Goal: Obtain resource: Download file/media

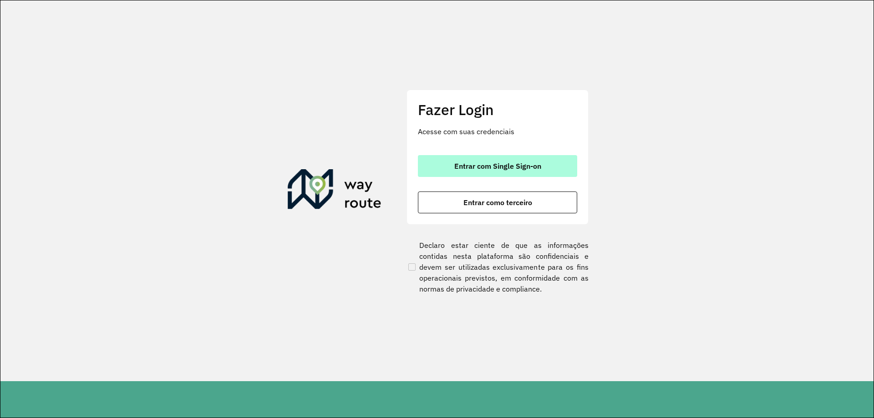
click at [500, 160] on button "Entrar com Single Sign-on" at bounding box center [497, 166] width 159 height 22
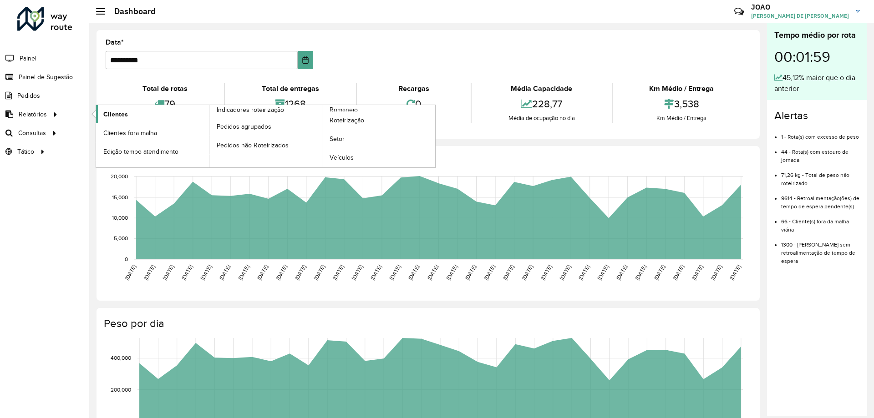
click at [110, 115] on span "Clientes" at bounding box center [115, 115] width 25 height 10
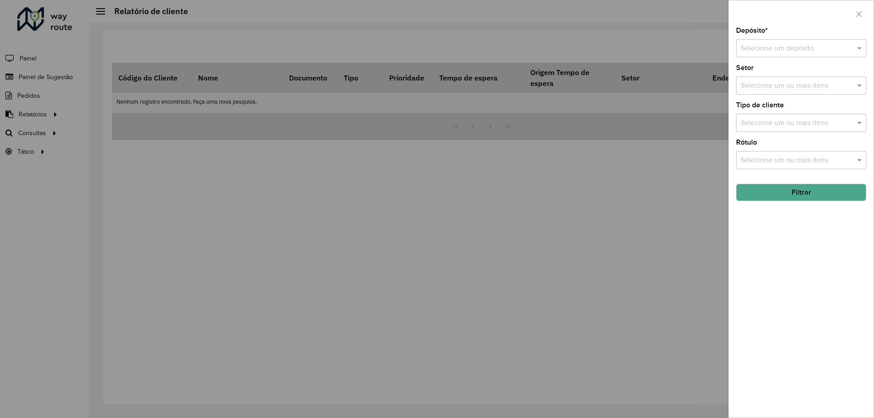
click at [818, 46] on input "text" at bounding box center [792, 48] width 103 height 11
click at [798, 76] on div "CDD Santa Luzia" at bounding box center [800, 74] width 129 height 15
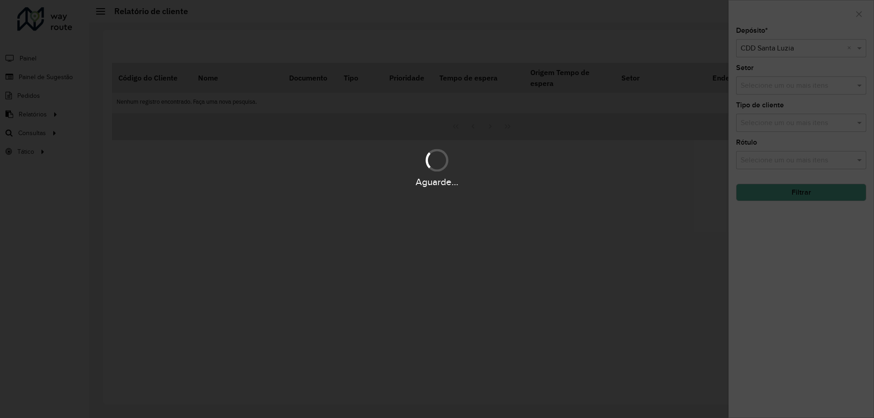
click at [782, 269] on div "Depósito * Selecione um depósito × CDD Santa Luzia × Setor Selecione um ou mais…" at bounding box center [801, 222] width 145 height 391
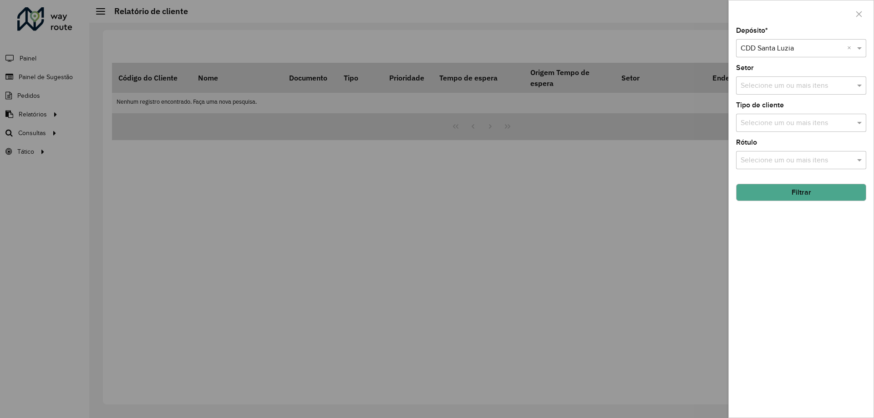
click at [790, 196] on button "Filtrar" at bounding box center [801, 192] width 130 height 17
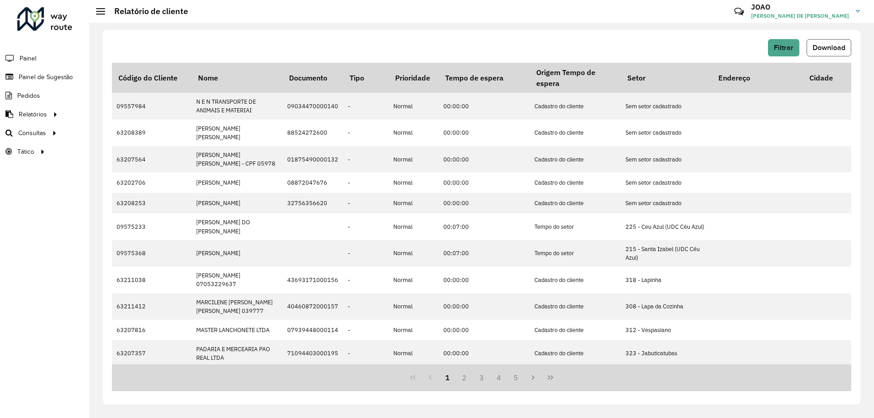
click at [827, 46] on span "Download" at bounding box center [828, 48] width 33 height 8
